Goal: Information Seeking & Learning: Learn about a topic

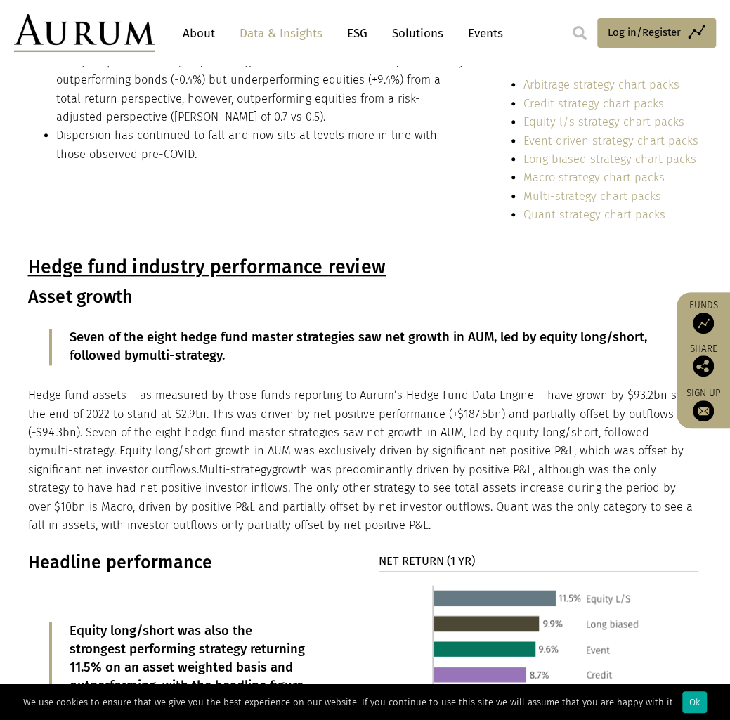
scroll to position [702, 0]
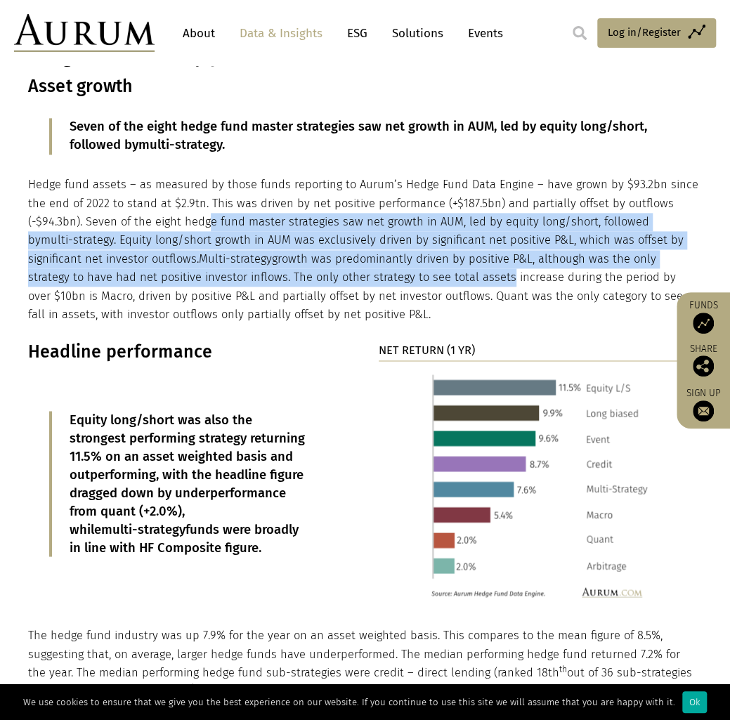
drag, startPoint x: 228, startPoint y: 218, endPoint x: 455, endPoint y: 278, distance: 234.5
click at [455, 278] on p "Hedge fund assets – as measured by those funds reporting to Aurum’s Hedge Fund …" at bounding box center [363, 250] width 671 height 148
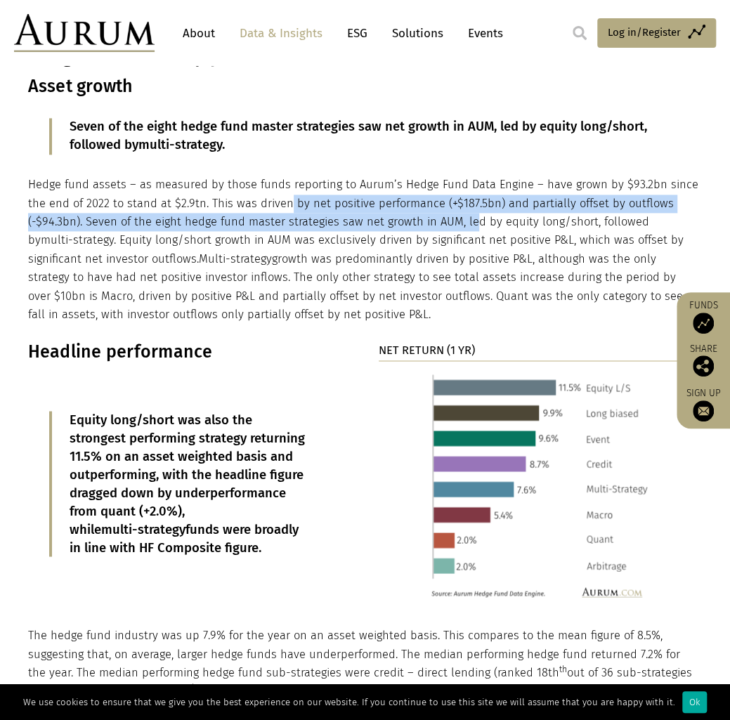
drag, startPoint x: 285, startPoint y: 201, endPoint x: 469, endPoint y: 226, distance: 185.7
click at [469, 226] on p "Hedge fund assets – as measured by those funds reporting to Aurum’s Hedge Fund …" at bounding box center [363, 250] width 671 height 148
click at [457, 226] on p "Hedge fund assets – as measured by those funds reporting to Aurum’s Hedge Fund …" at bounding box center [363, 250] width 671 height 148
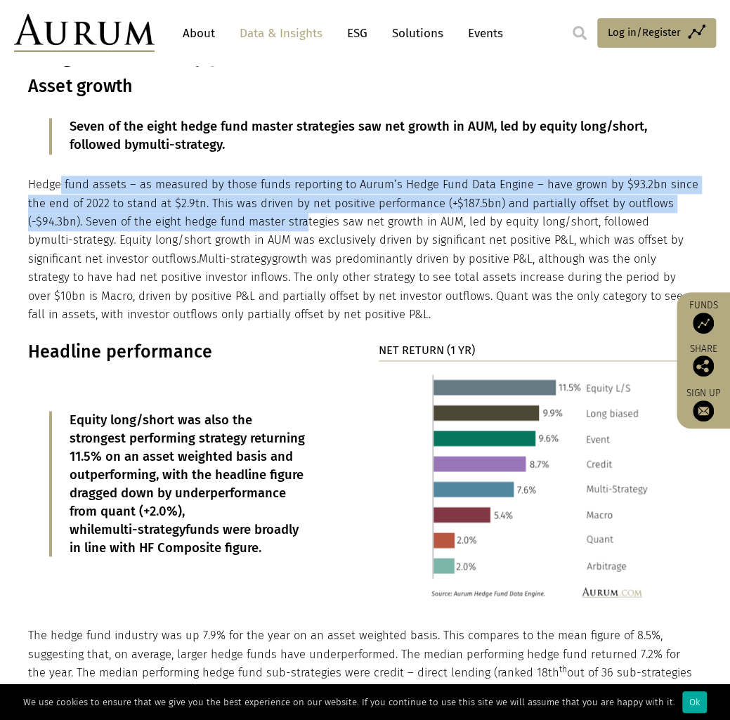
drag, startPoint x: 88, startPoint y: 195, endPoint x: 301, endPoint y: 224, distance: 214.7
click at [301, 224] on p "Hedge fund assets – as measured by those funds reporting to Aurum’s Hedge Fund …" at bounding box center [363, 250] width 671 height 148
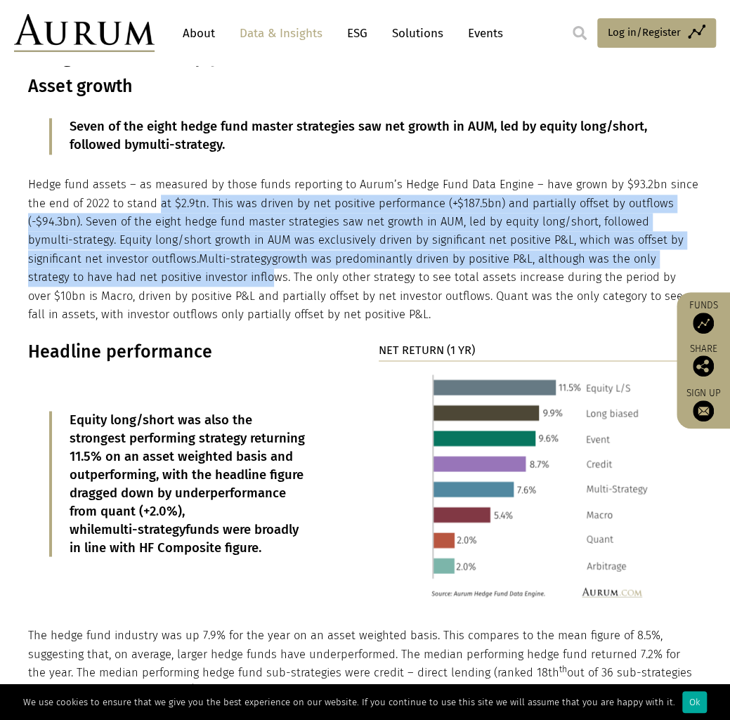
drag, startPoint x: 159, startPoint y: 206, endPoint x: 256, endPoint y: 314, distance: 145.7
click at [254, 312] on p "Hedge fund assets – as measured by those funds reporting to Aurum’s Hedge Fund …" at bounding box center [363, 250] width 671 height 148
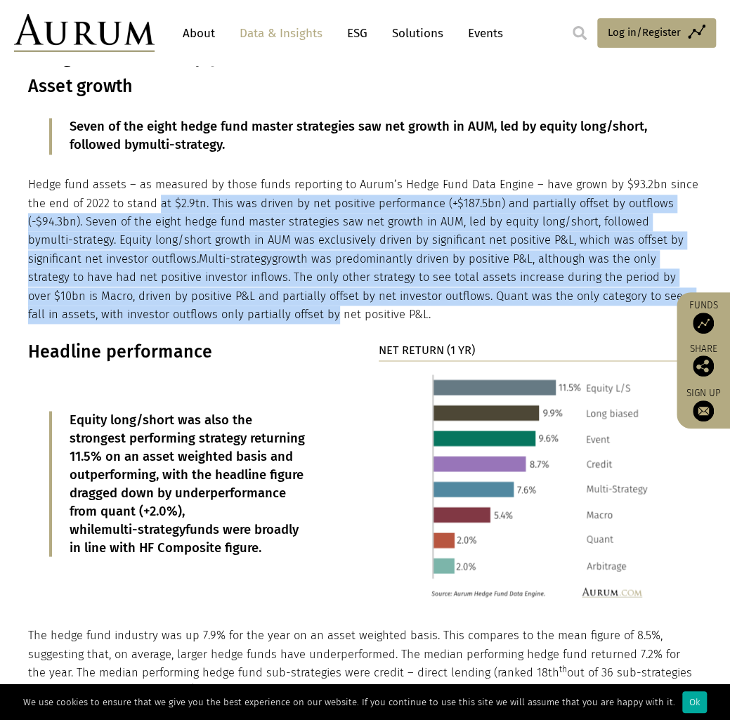
click at [256, 314] on p "Hedge fund assets – as measured by those funds reporting to Aurum’s Hedge Fund …" at bounding box center [363, 250] width 671 height 148
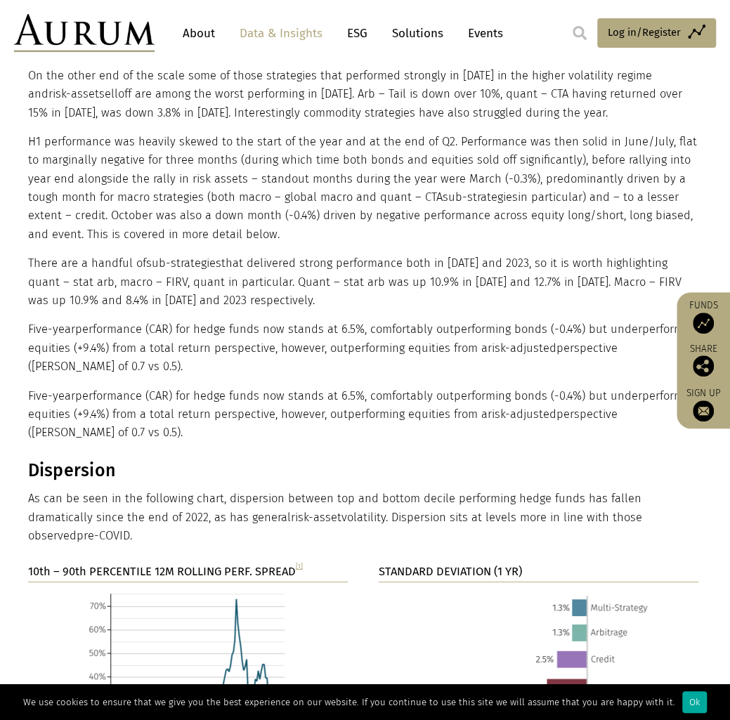
scroll to position [1685, 0]
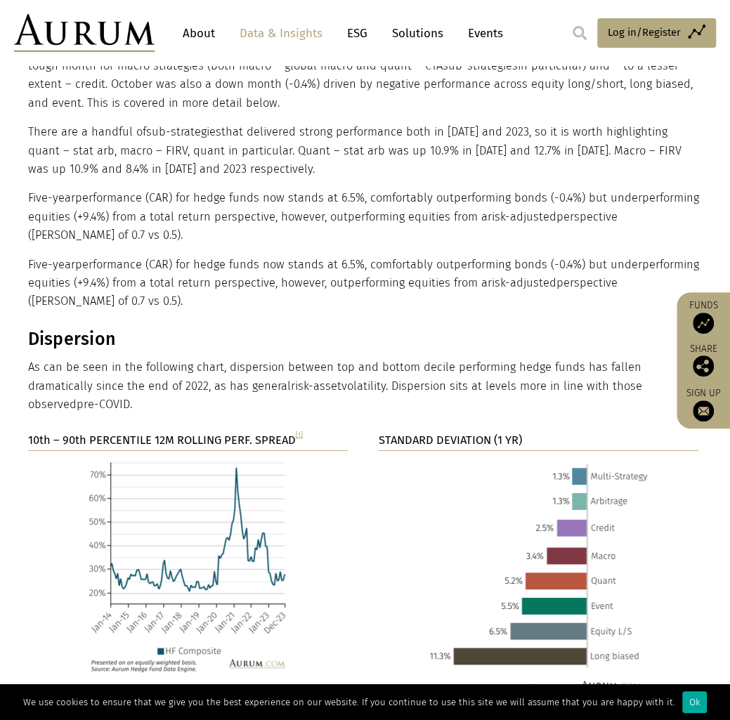
drag, startPoint x: 538, startPoint y: 151, endPoint x: 552, endPoint y: 121, distance: 32.7
click at [538, 151] on p "There are a handful of sub-strategies that delivered strong performance both in…" at bounding box center [363, 150] width 671 height 55
